Goal: Share content

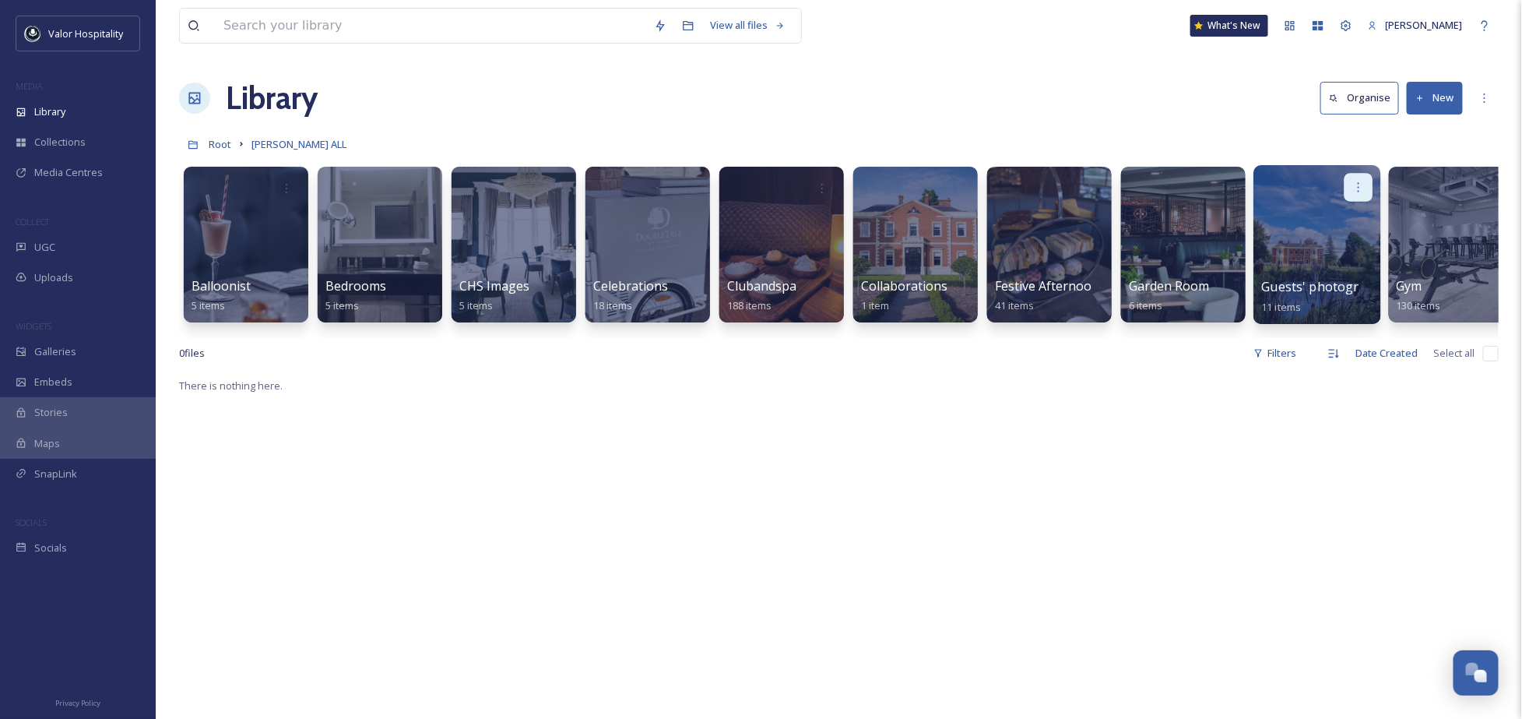
click at [1355, 181] on icon at bounding box center [1358, 187] width 12 height 12
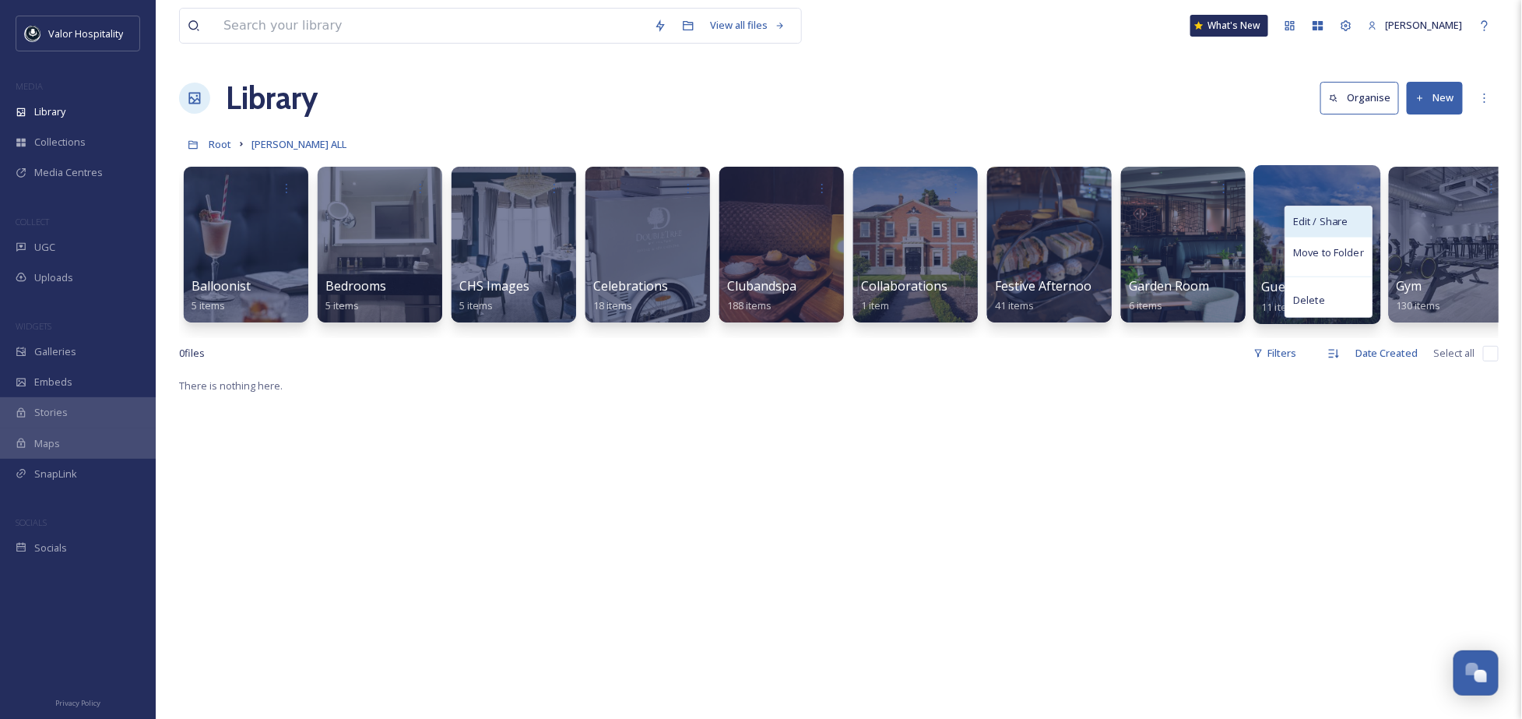
click at [1355, 216] on div "Edit / Share" at bounding box center [1329, 221] width 86 height 31
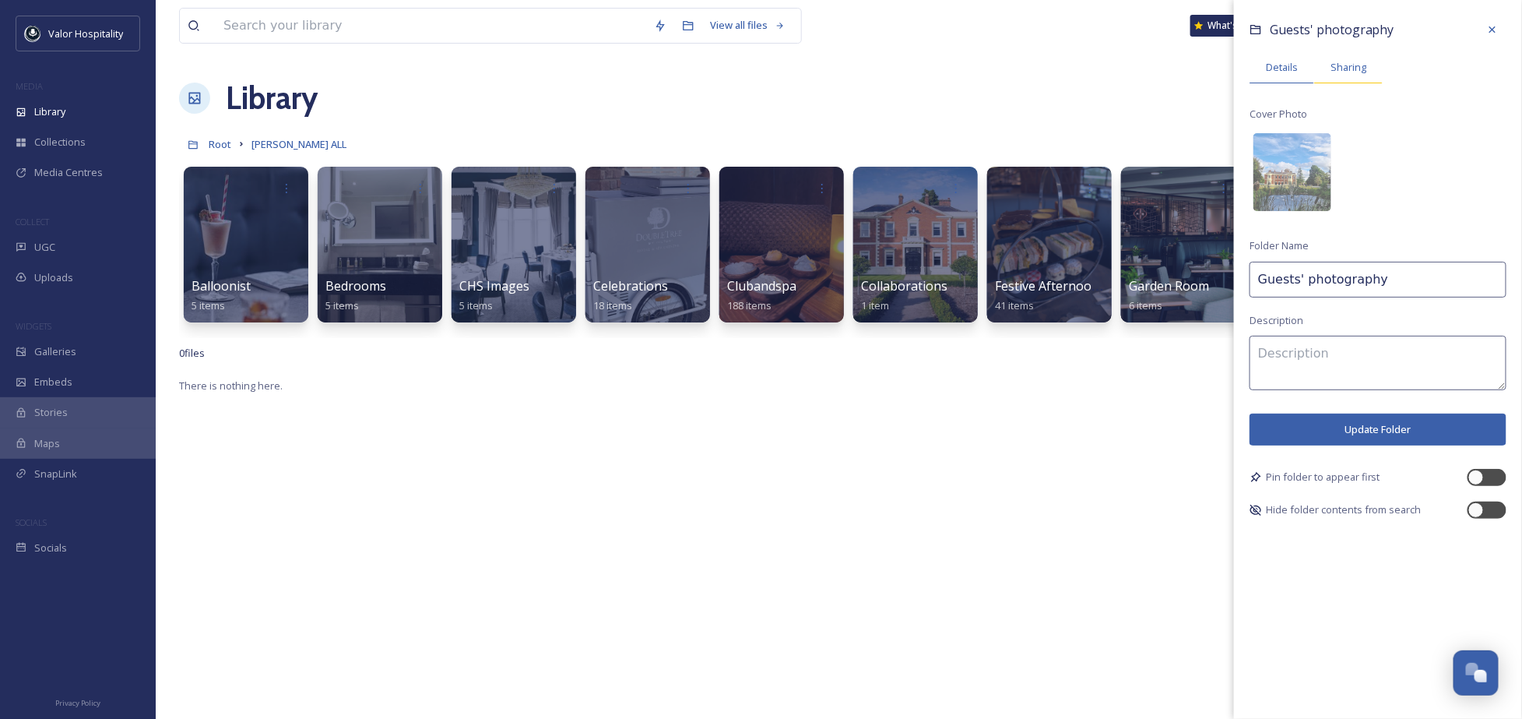
click at [1346, 62] on span "Sharing" at bounding box center [1349, 67] width 36 height 15
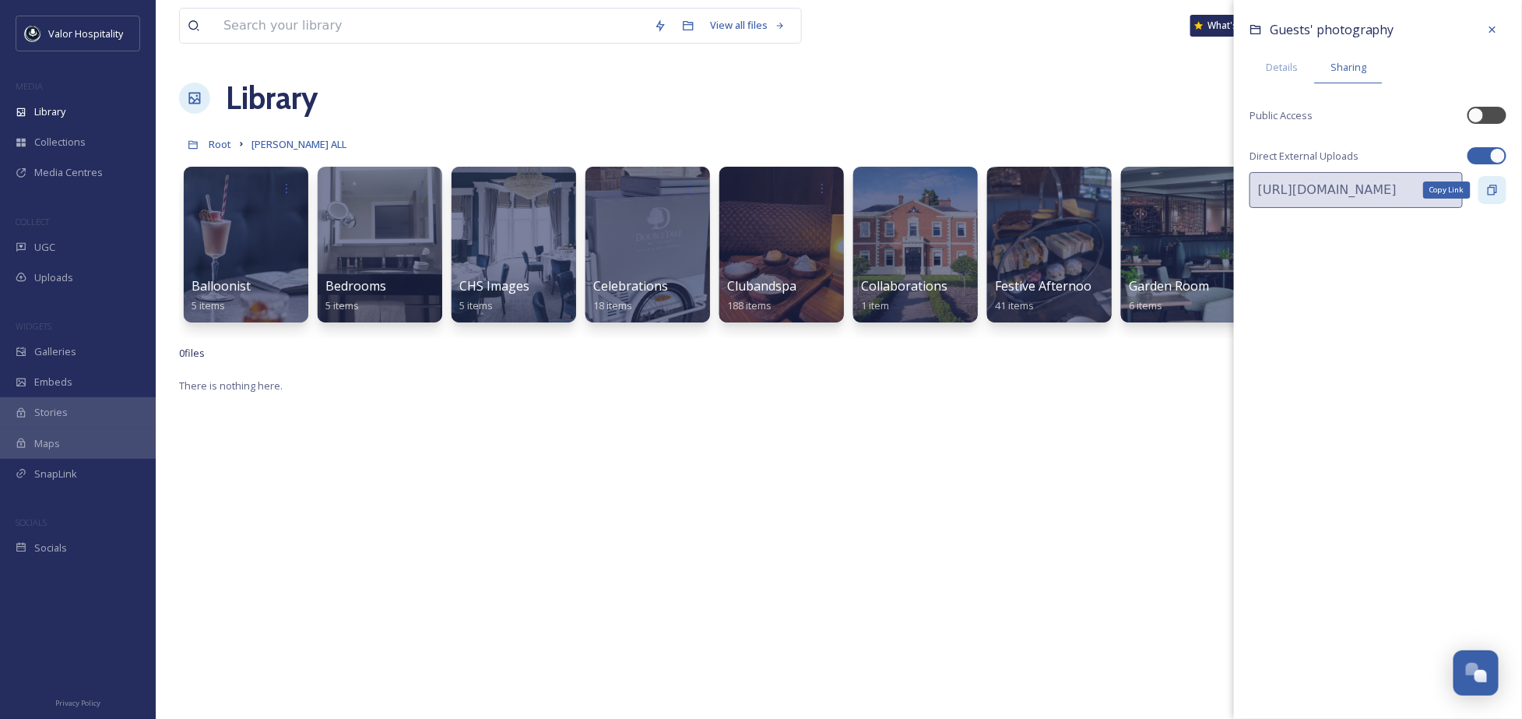
click at [1487, 191] on icon at bounding box center [1492, 190] width 12 height 12
click at [1294, 66] on span "Details" at bounding box center [1282, 67] width 32 height 15
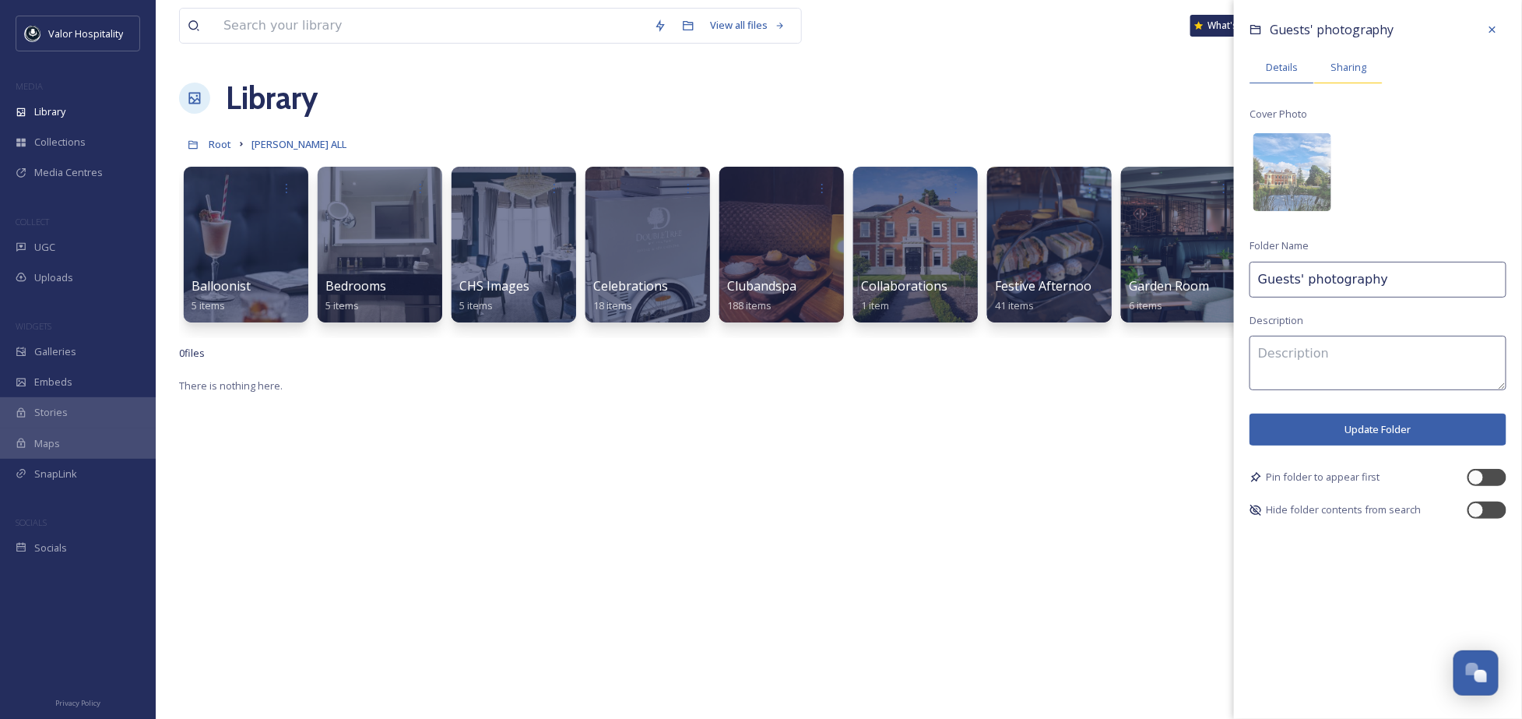
click at [1329, 67] on div "Sharing" at bounding box center [1348, 67] width 69 height 32
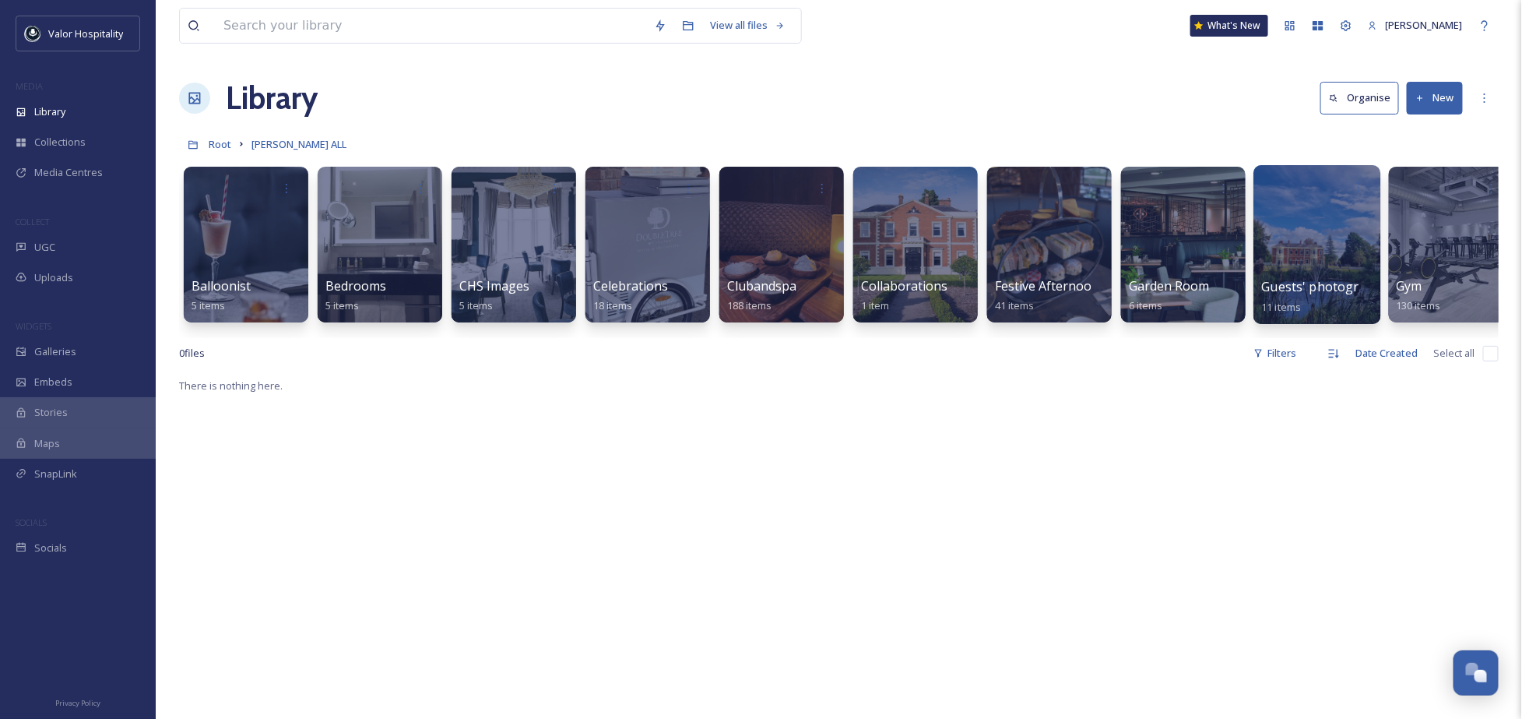
click at [1298, 241] on div at bounding box center [1317, 244] width 127 height 159
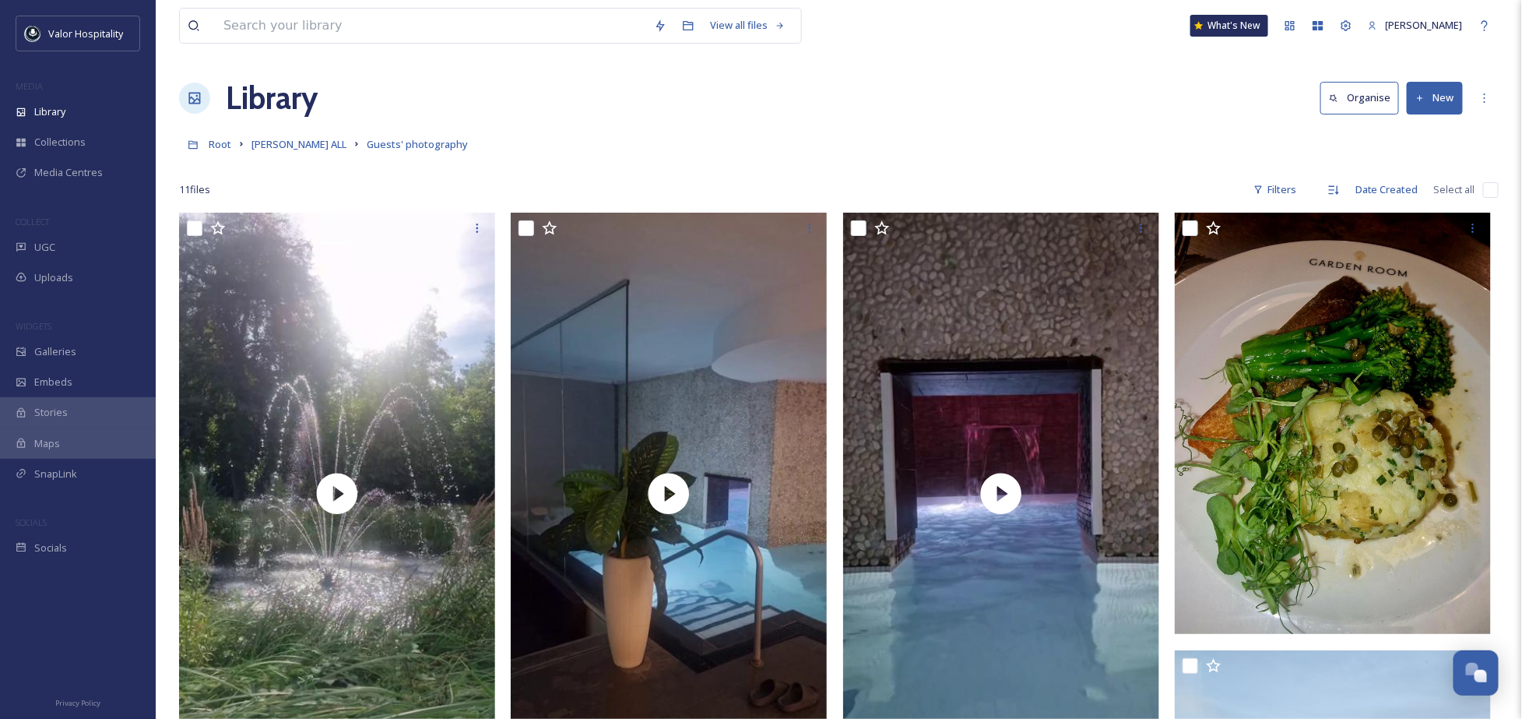
click at [723, 107] on div "Library Organise New" at bounding box center [839, 98] width 1320 height 47
